Goal: Navigation & Orientation: Find specific page/section

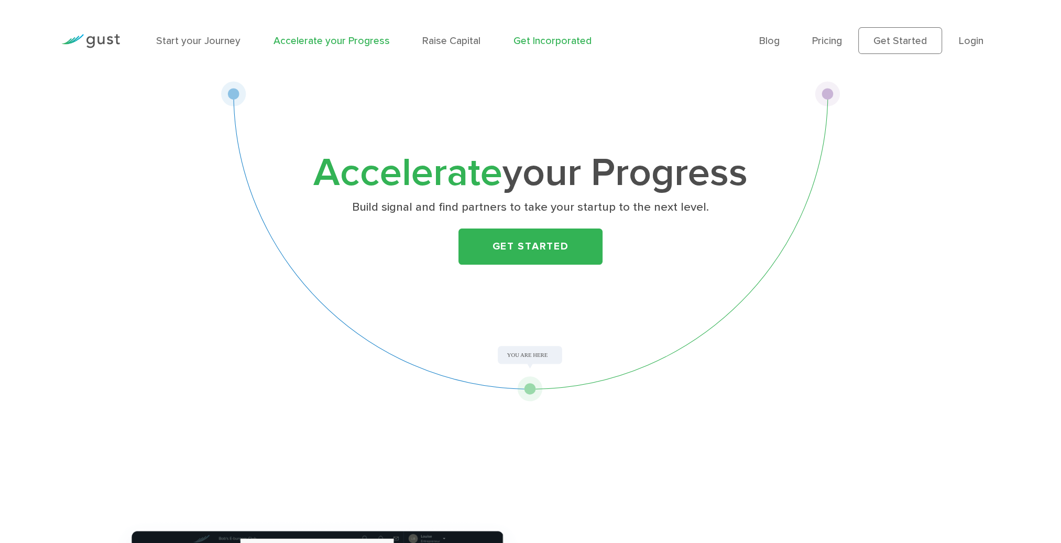
click at [536, 41] on link "Get Incorporated" at bounding box center [552, 41] width 78 height 12
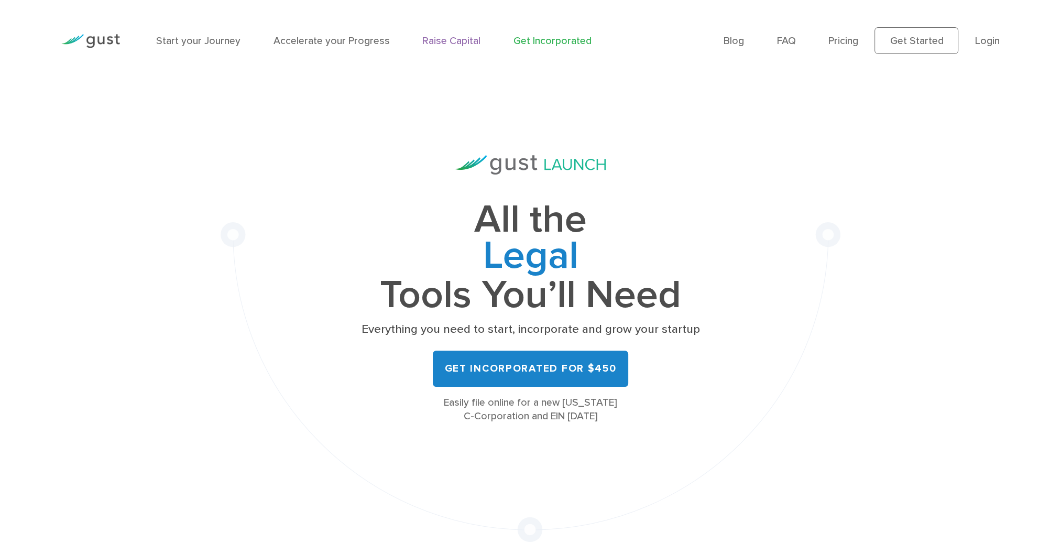
click at [444, 38] on link "Raise Capital" at bounding box center [451, 41] width 58 height 12
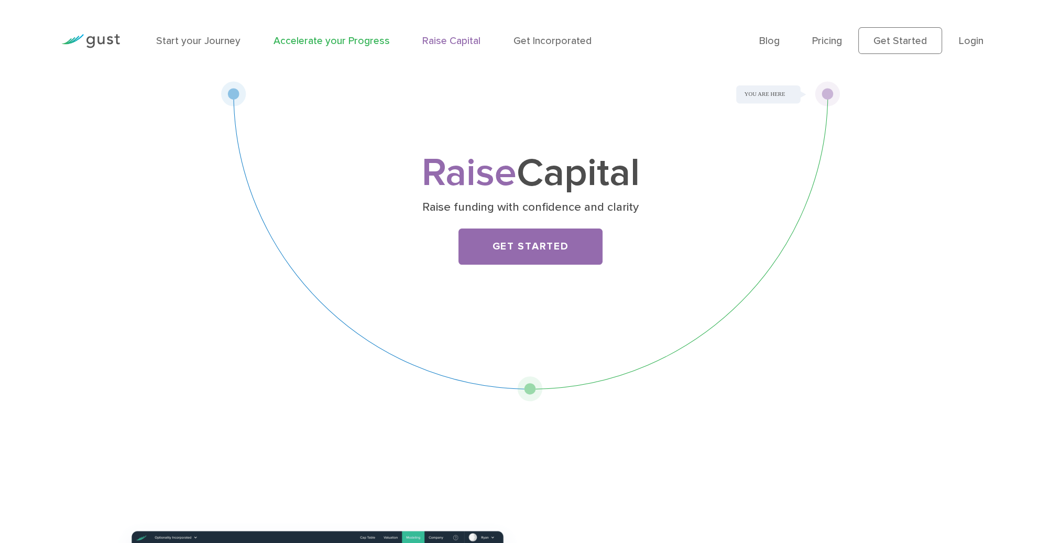
click at [292, 43] on link "Accelerate your Progress" at bounding box center [331, 41] width 116 height 12
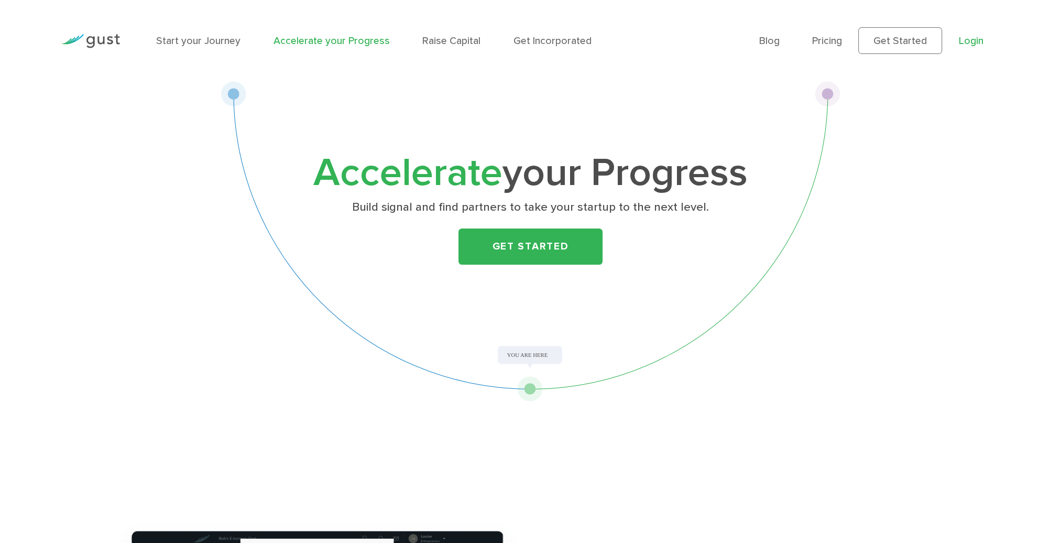
click at [978, 41] on link "Login" at bounding box center [970, 41] width 25 height 12
